Goal: Task Accomplishment & Management: Manage account settings

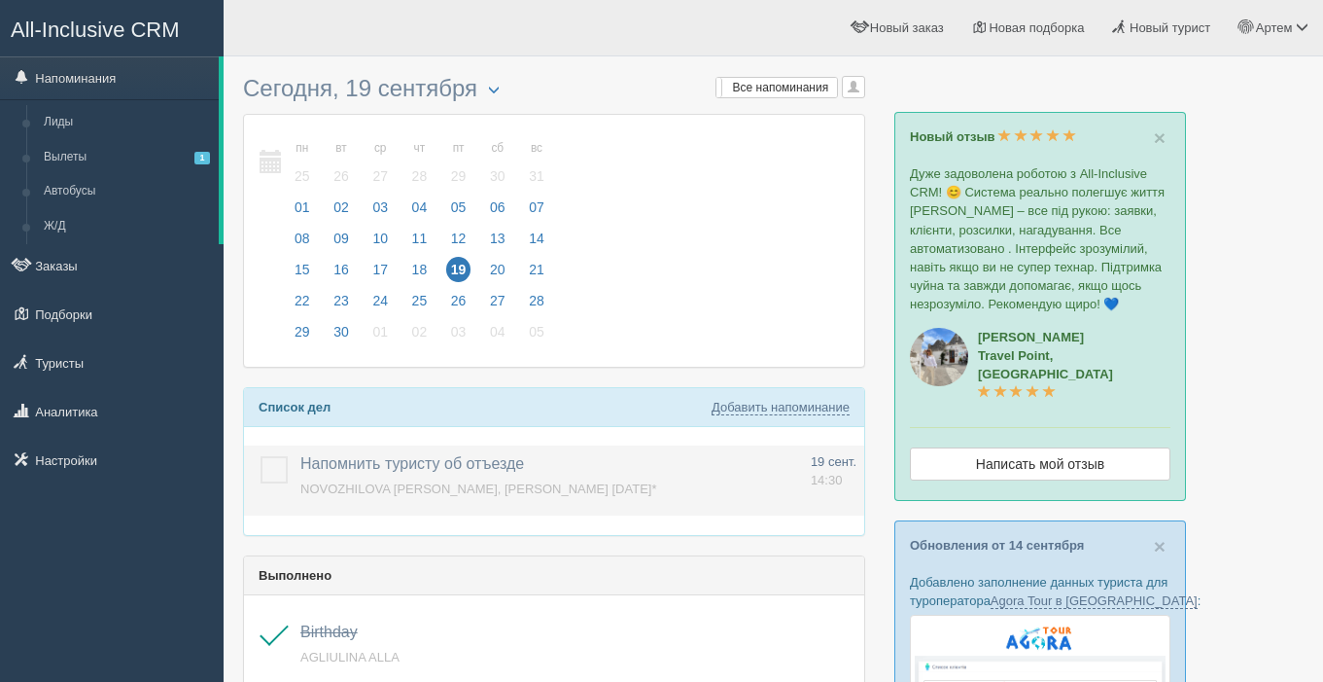
click at [261, 456] on label at bounding box center [261, 456] width 0 height 0
click at [0, 0] on input "checkbox" at bounding box center [0, 0] width 0 height 0
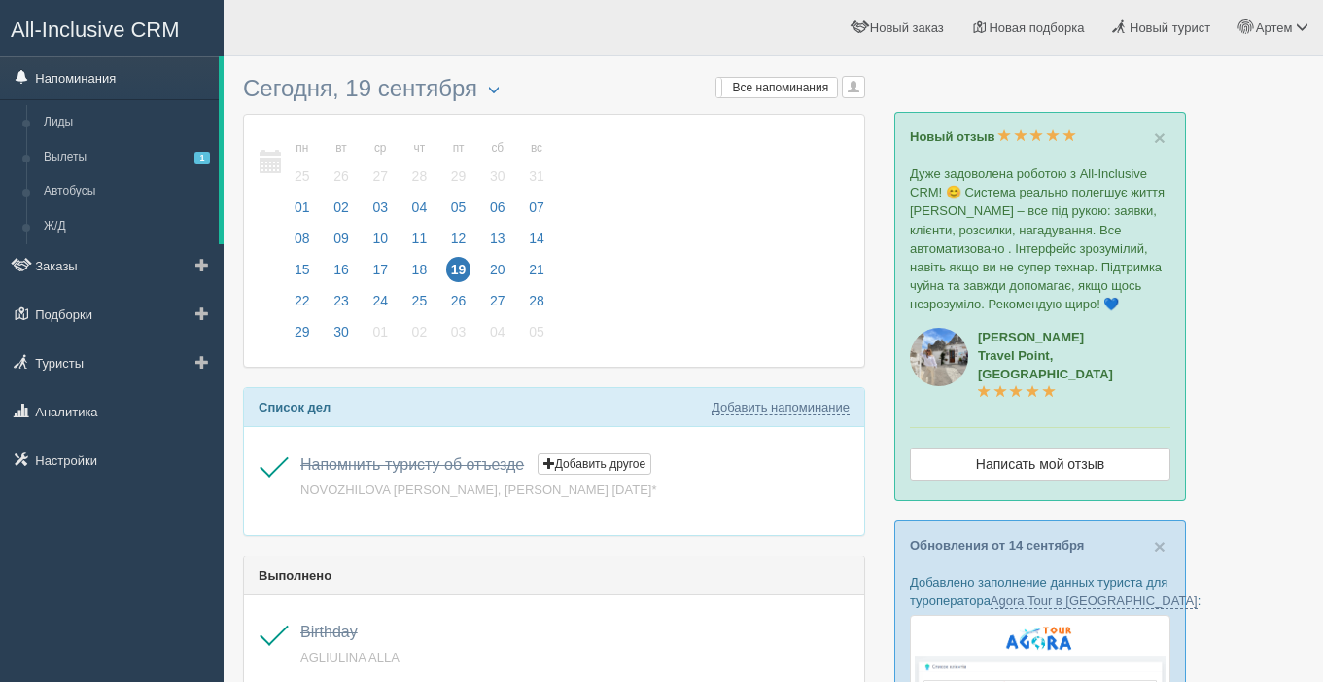
click at [79, 74] on link "Напоминания" at bounding box center [109, 77] width 219 height 43
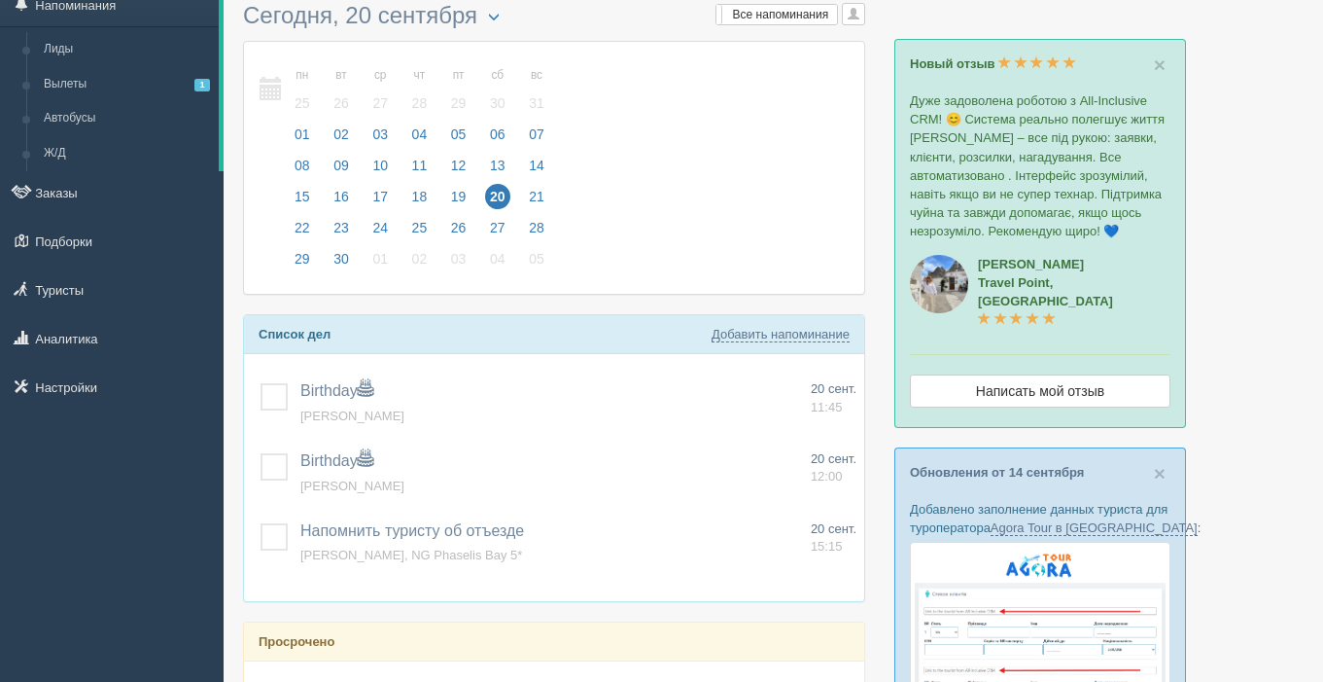
scroll to position [77, 0]
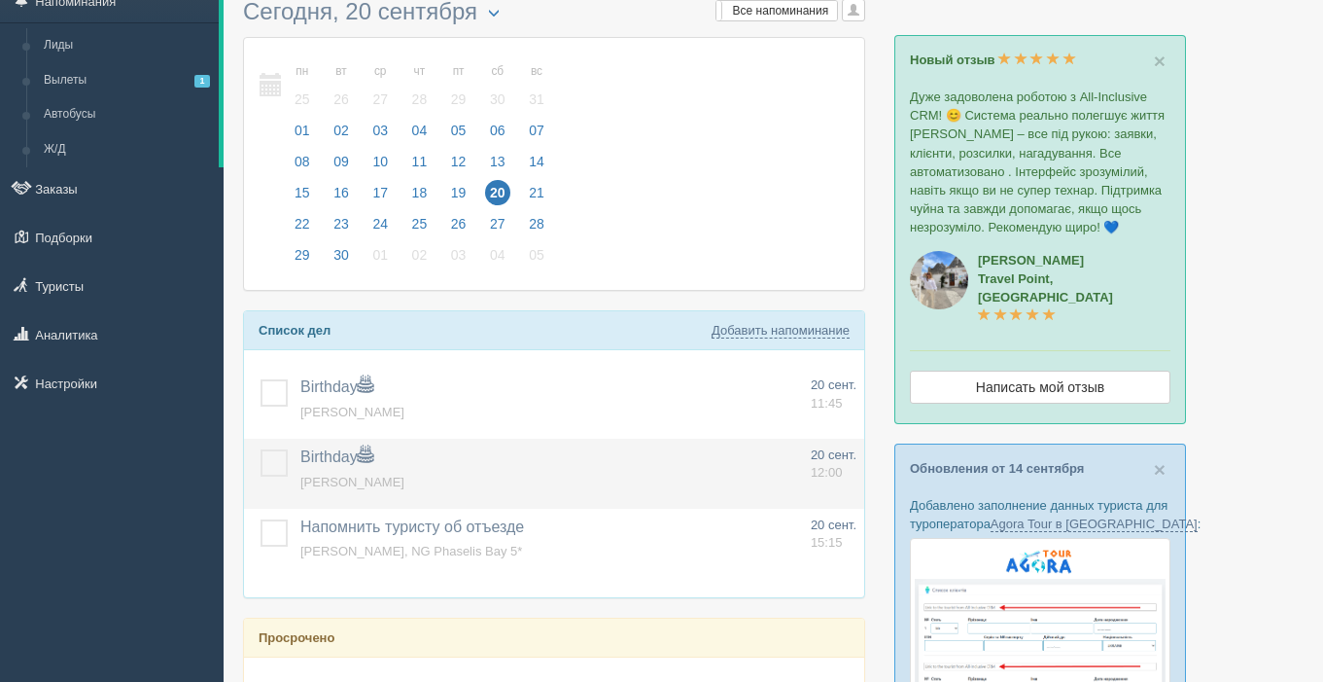
click at [261, 449] on label at bounding box center [261, 449] width 0 height 0
click at [0, 0] on input "checkbox" at bounding box center [0, 0] width 0 height 0
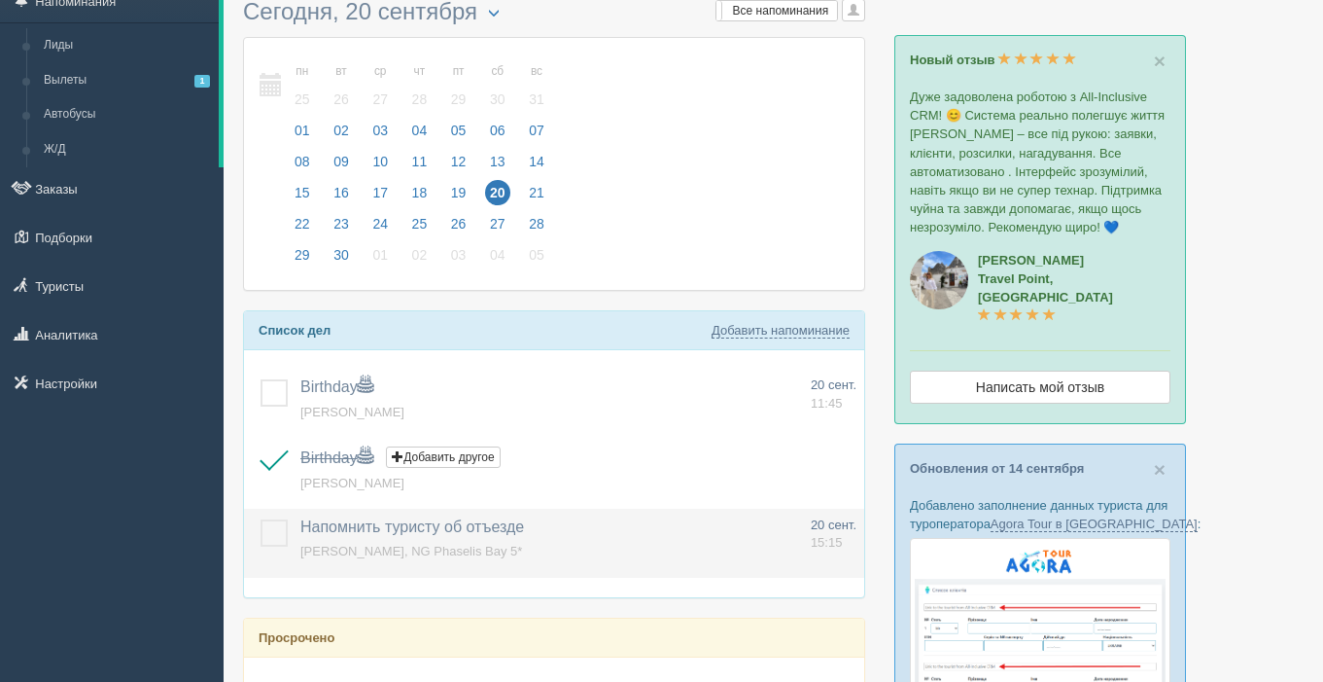
click at [261, 519] on label at bounding box center [261, 519] width 0 height 0
click at [0, 0] on input "checkbox" at bounding box center [0, 0] width 0 height 0
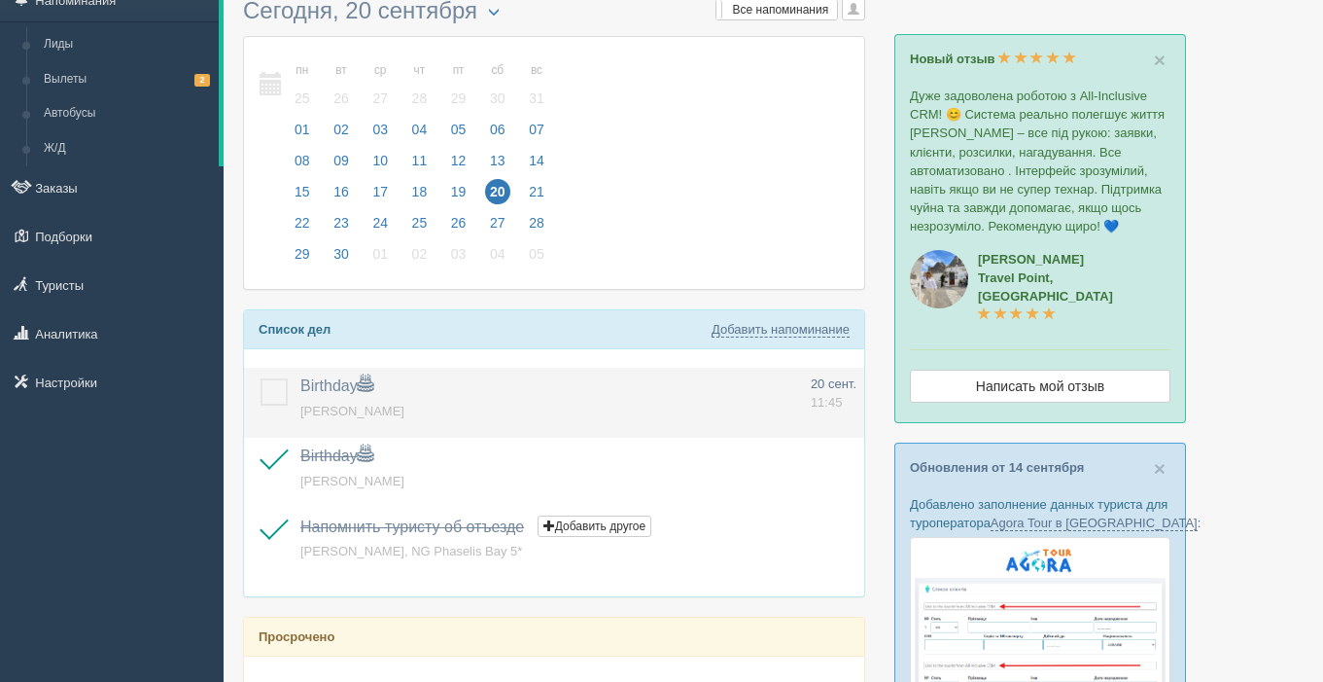
click at [261, 378] on label at bounding box center [261, 378] width 0 height 0
click at [0, 0] on input "checkbox" at bounding box center [0, 0] width 0 height 0
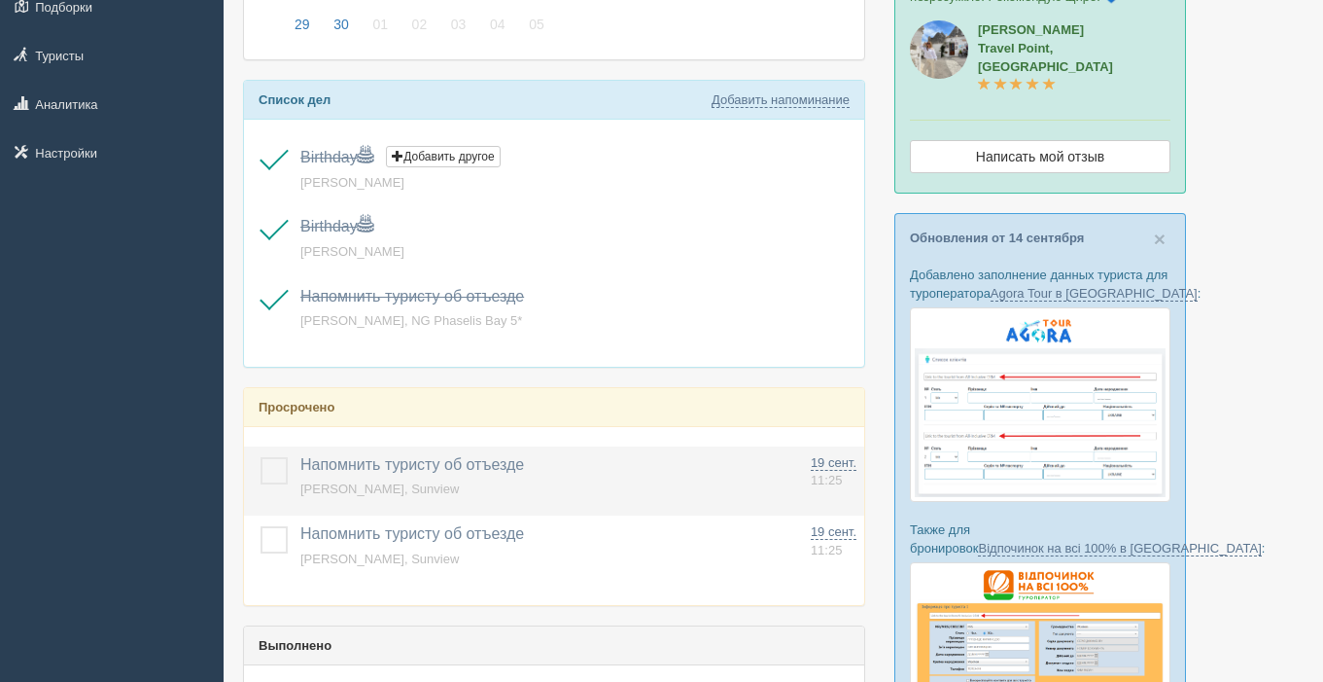
scroll to position [302, 0]
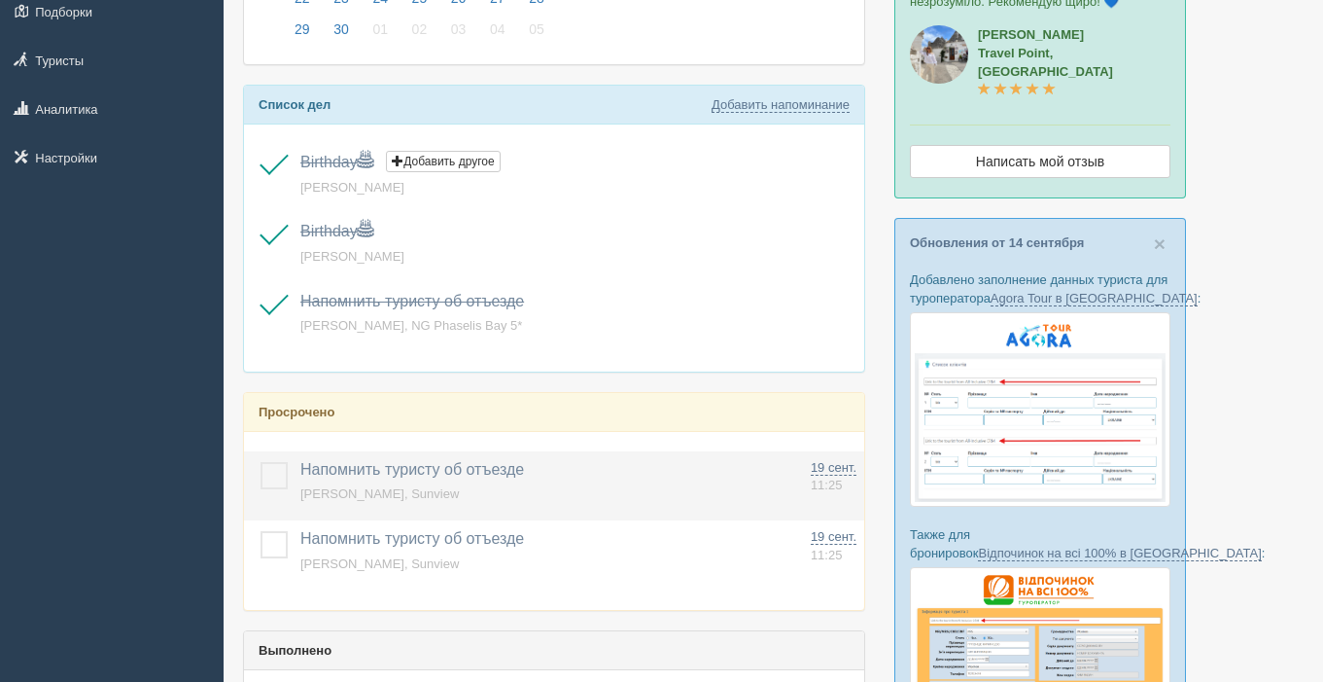
click at [261, 462] on label at bounding box center [261, 462] width 0 height 0
click at [0, 0] on input "checkbox" at bounding box center [0, 0] width 0 height 0
drag, startPoint x: 273, startPoint y: 545, endPoint x: 415, endPoint y: 501, distance: 148.6
click at [261, 531] on label at bounding box center [261, 531] width 0 height 0
click at [0, 0] on input "checkbox" at bounding box center [0, 0] width 0 height 0
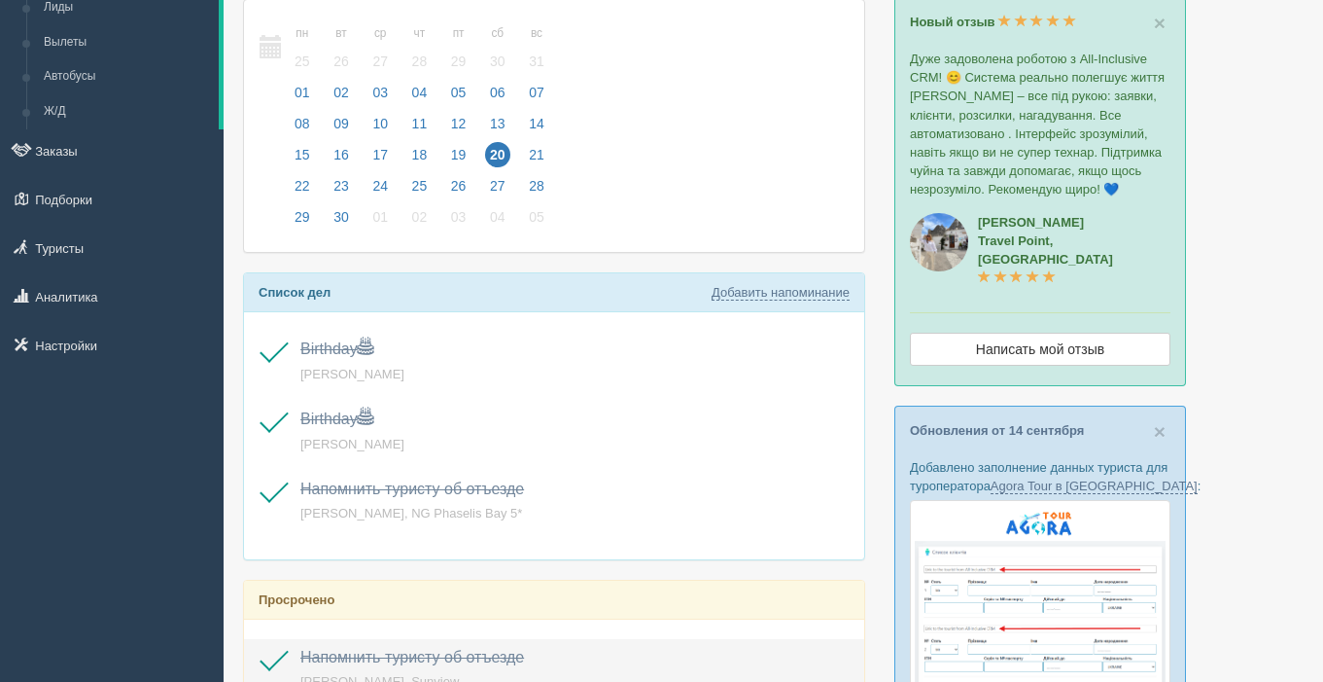
scroll to position [0, 0]
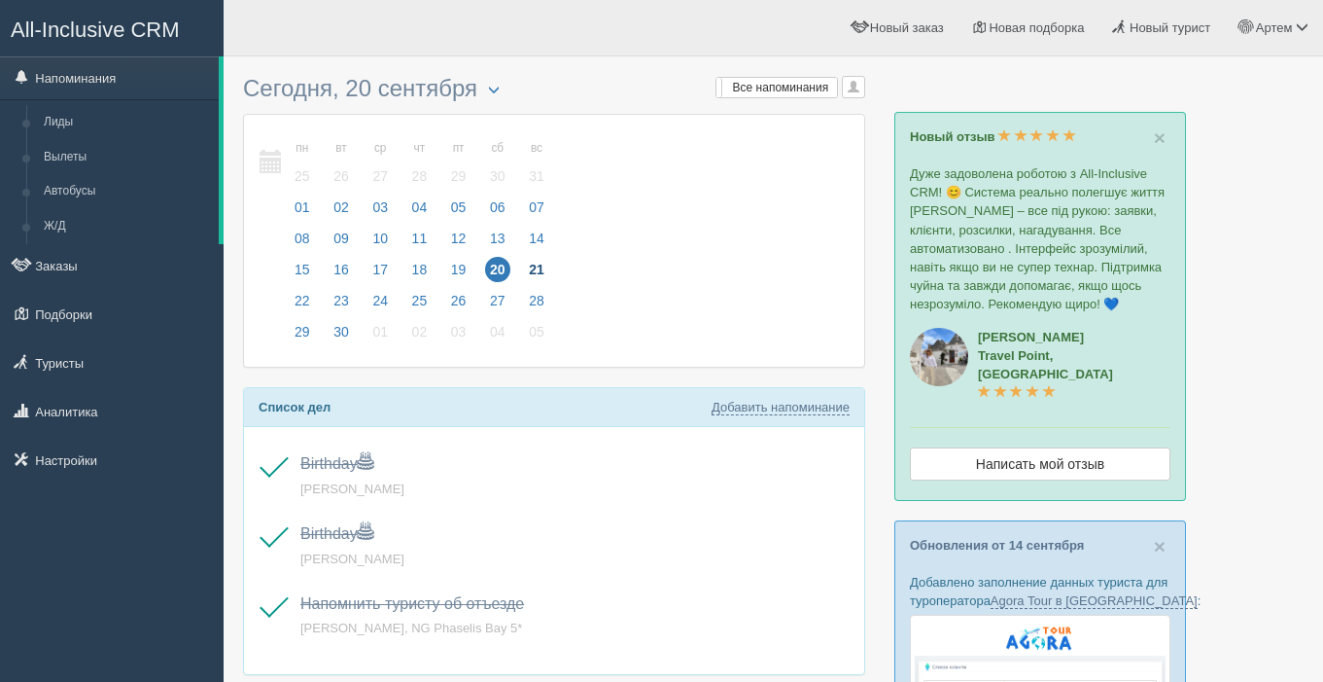
click at [528, 264] on span "21" at bounding box center [536, 269] width 25 height 25
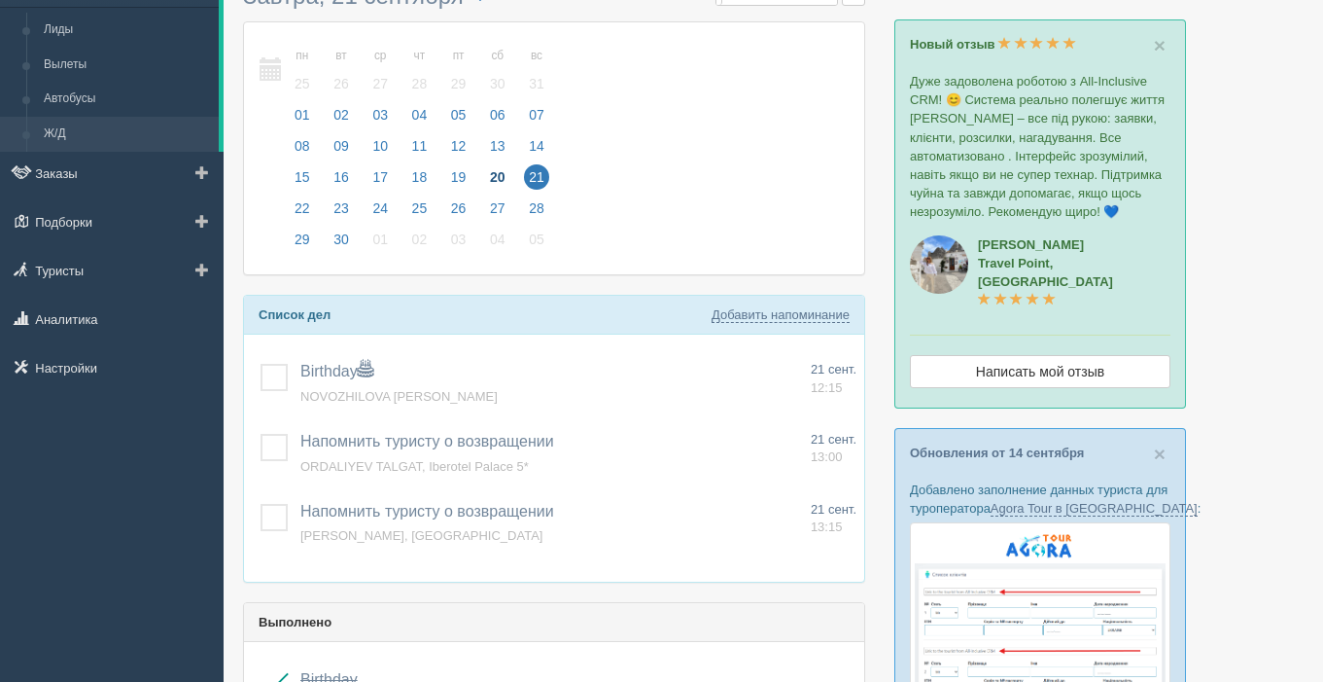
scroll to position [87, 0]
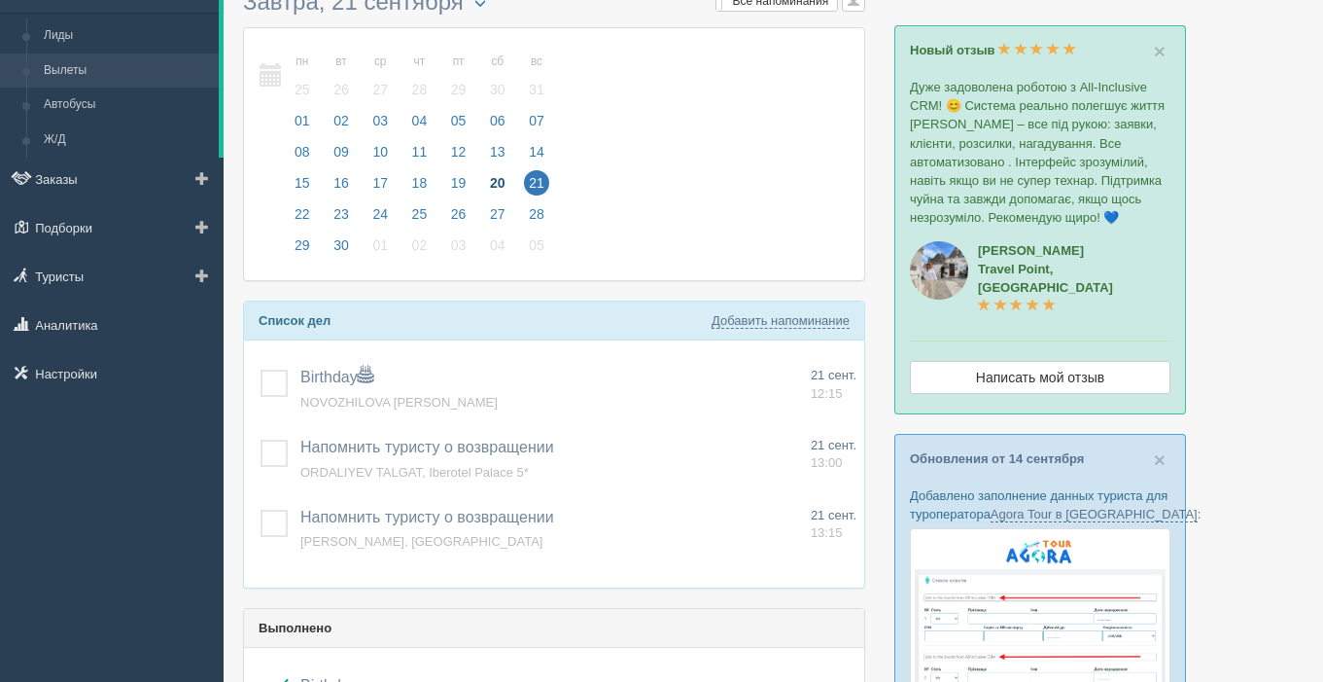
click at [93, 66] on link "Вылеты" at bounding box center [127, 70] width 184 height 35
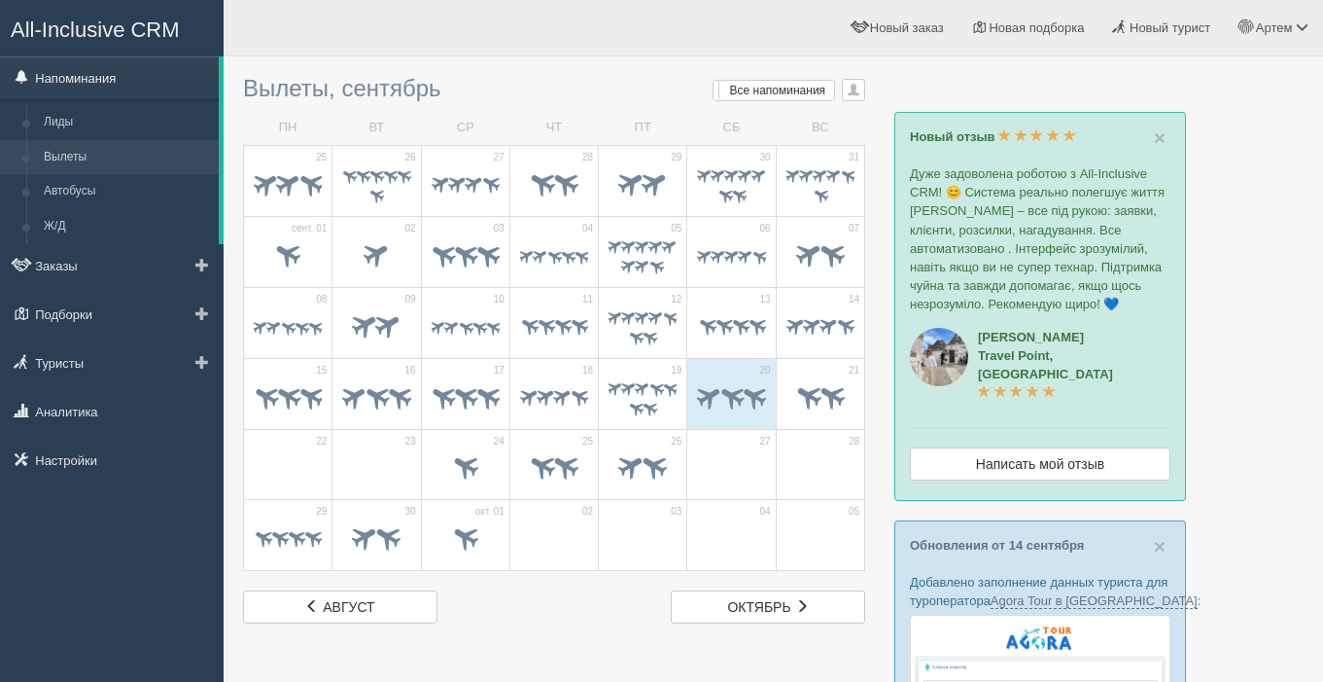
click at [57, 83] on link "Напоминания" at bounding box center [109, 77] width 219 height 43
